Goal: Information Seeking & Learning: Learn about a topic

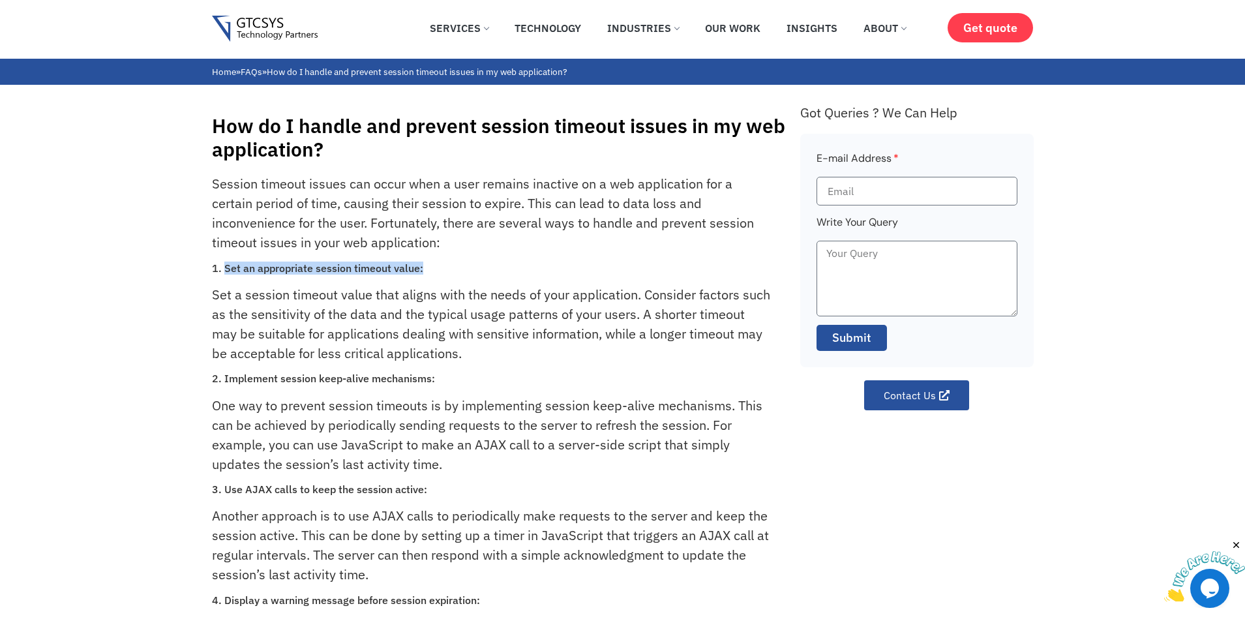
drag, startPoint x: 435, startPoint y: 269, endPoint x: 224, endPoint y: 270, distance: 210.6
click at [224, 270] on h3 "1. Set an appropriate session timeout value:" at bounding box center [491, 268] width 559 height 12
click at [479, 374] on h3 "2. Implement session keep-alive mechanisms:" at bounding box center [491, 378] width 559 height 12
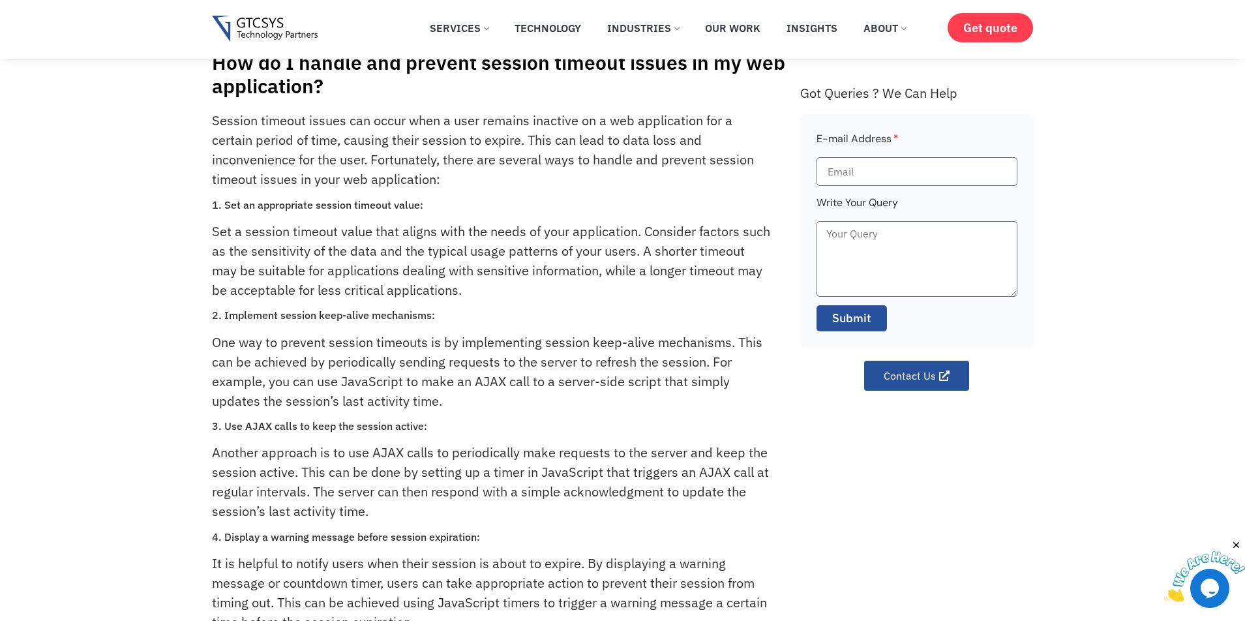
scroll to position [5, 0]
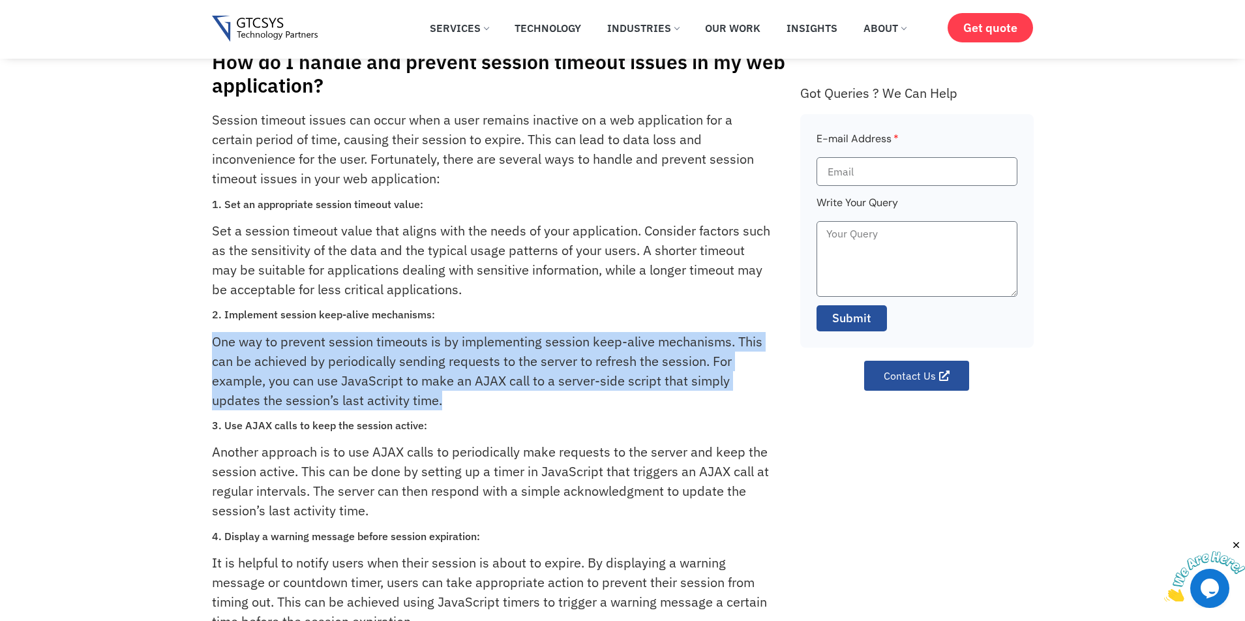
drag, startPoint x: 460, startPoint y: 403, endPoint x: 185, endPoint y: 325, distance: 286.1
click at [185, 325] on div "How do I handle and prevent session timeout issues in my web application? Sessi…" at bounding box center [622, 418] width 1245 height 795
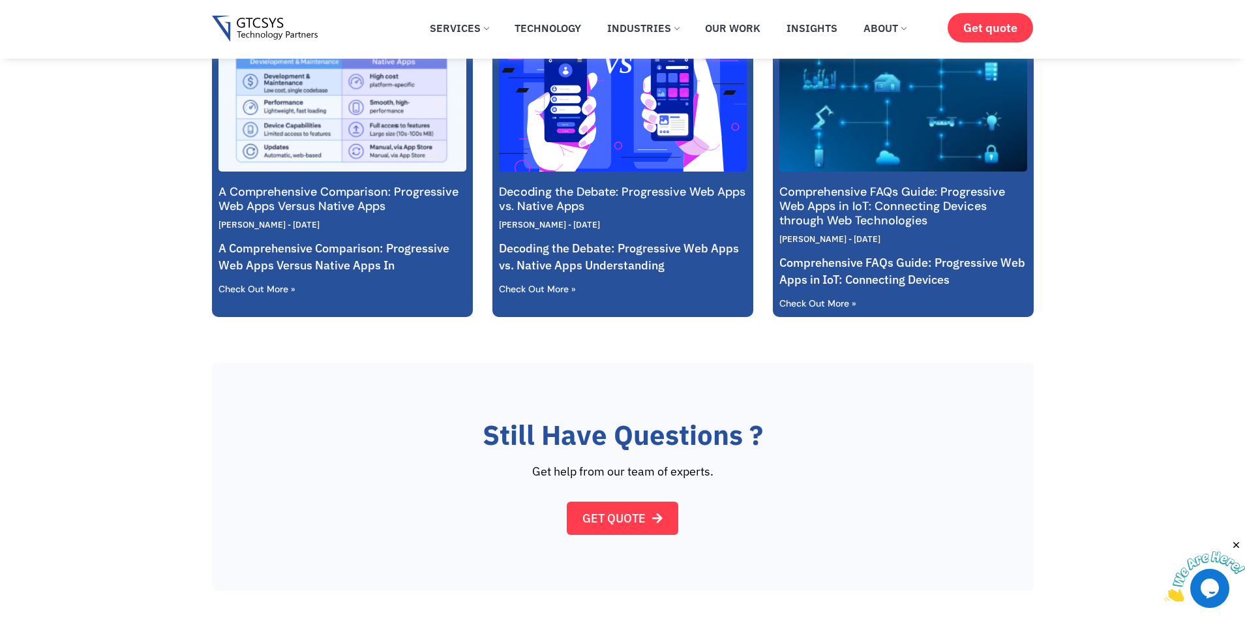
scroll to position [740, 0]
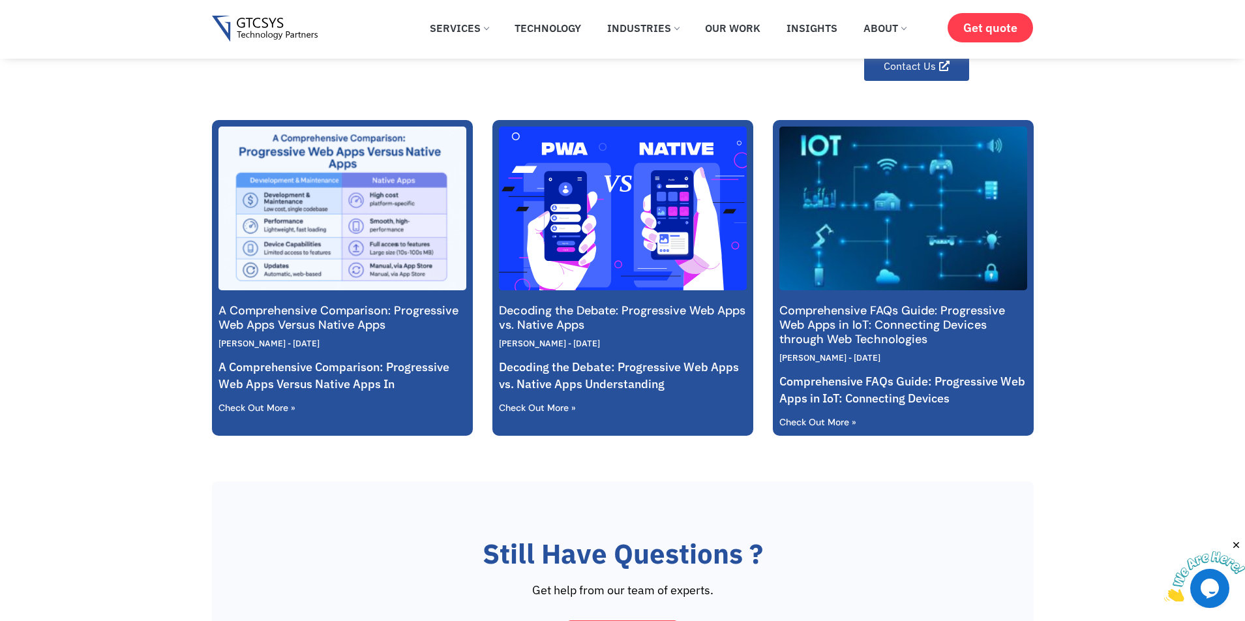
click at [573, 200] on img at bounding box center [622, 209] width 250 height 194
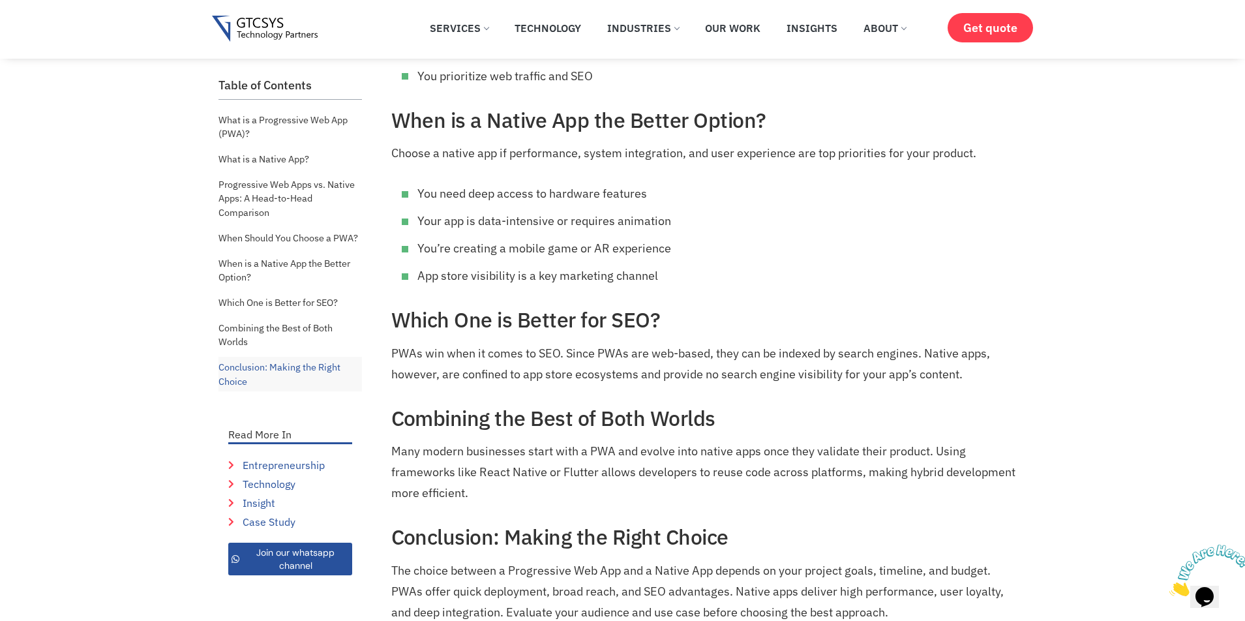
scroll to position [2023, 0]
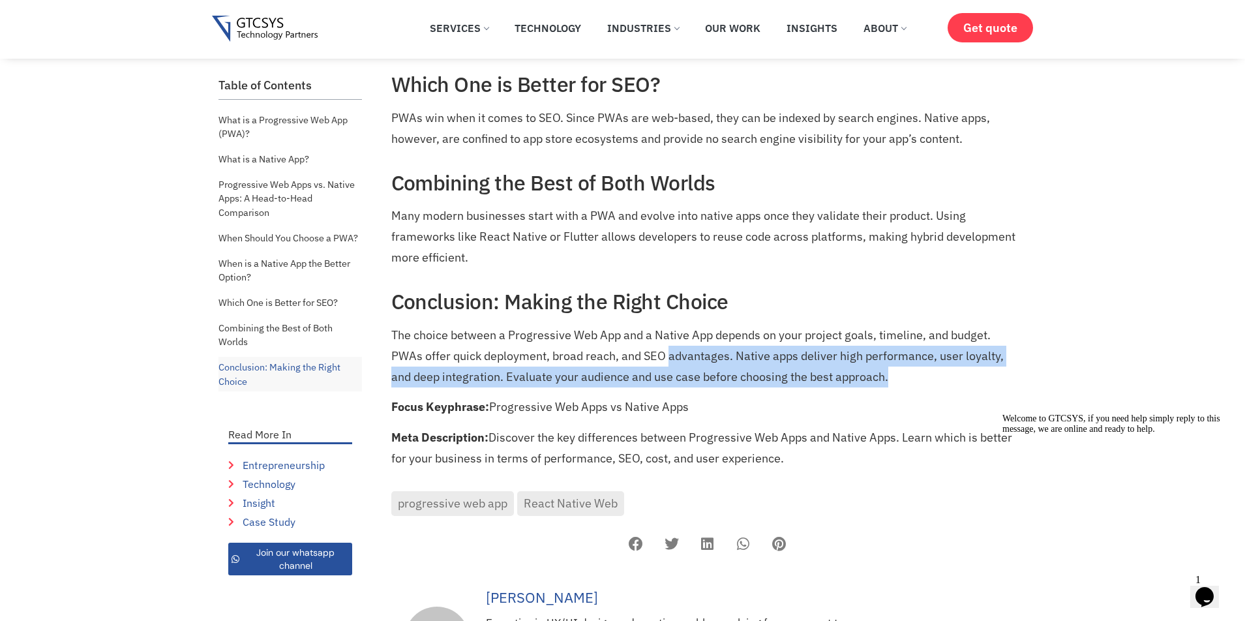
drag, startPoint x: 873, startPoint y: 351, endPoint x: 672, endPoint y: 323, distance: 203.4
click at [672, 325] on p "The choice between a Progressive Web App and a Native App depends on your proje…" at bounding box center [707, 356] width 633 height 63
click at [669, 327] on p "The choice between a Progressive Web App and a Native App depends on your proje…" at bounding box center [707, 356] width 633 height 63
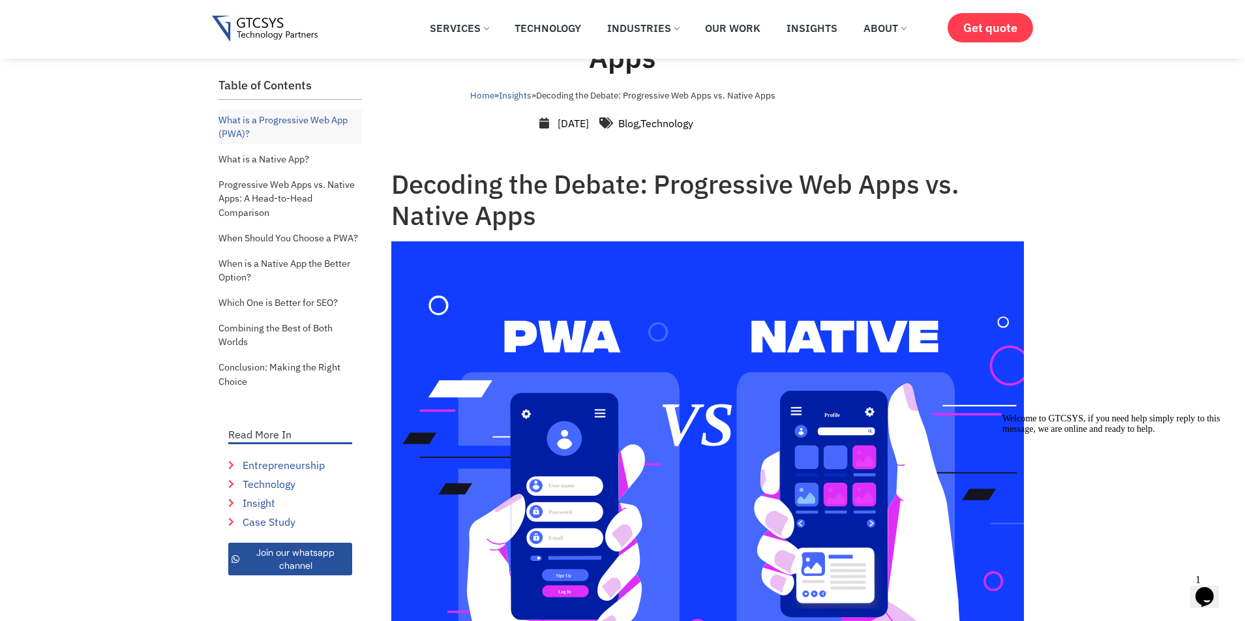
scroll to position [0, 0]
